Goal: Find specific page/section: Find specific page/section

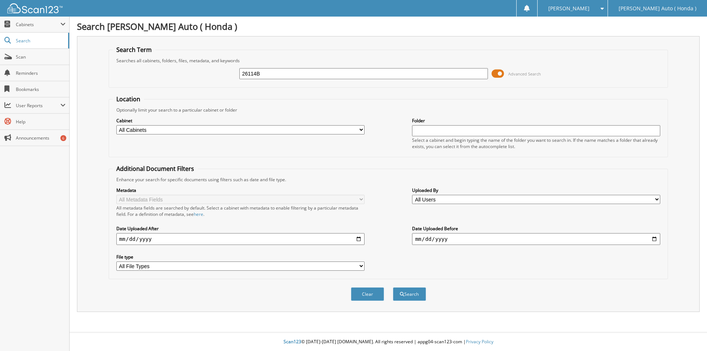
type input "26114B"
click at [393, 287] on button "Search" at bounding box center [409, 294] width 33 height 14
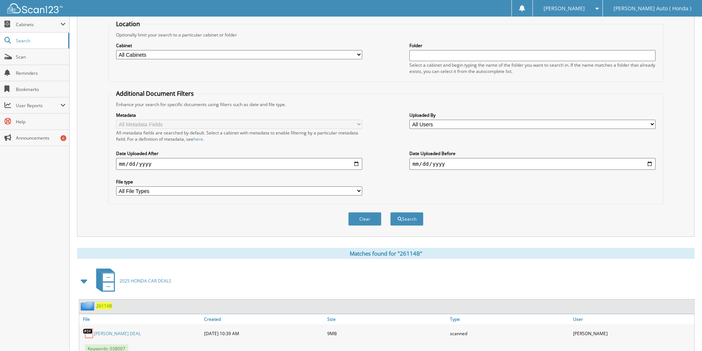
scroll to position [184, 0]
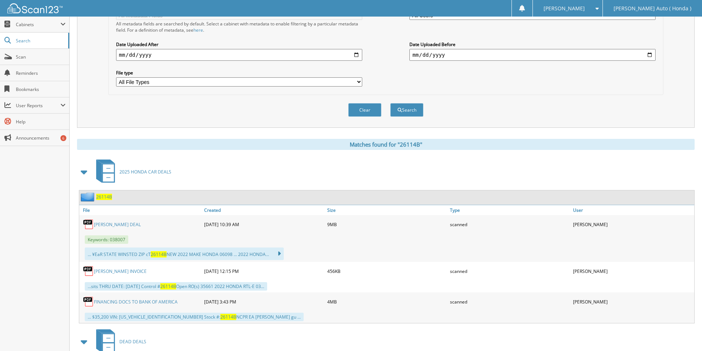
click at [112, 225] on link "[PERSON_NAME] DEAL" at bounding box center [117, 224] width 47 height 6
